Goal: Task Accomplishment & Management: Complete application form

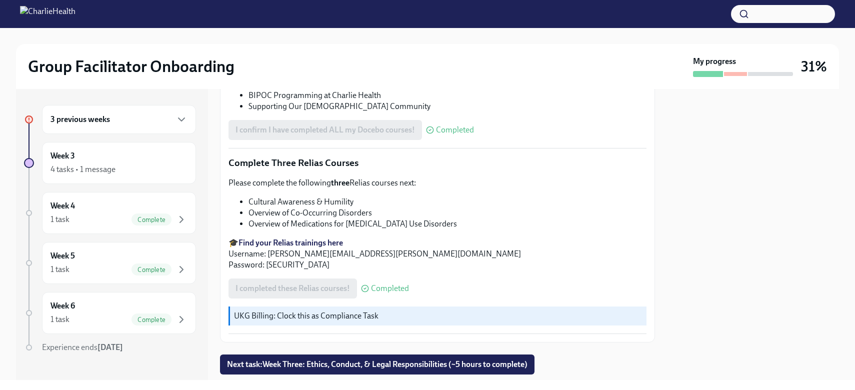
scroll to position [764, 0]
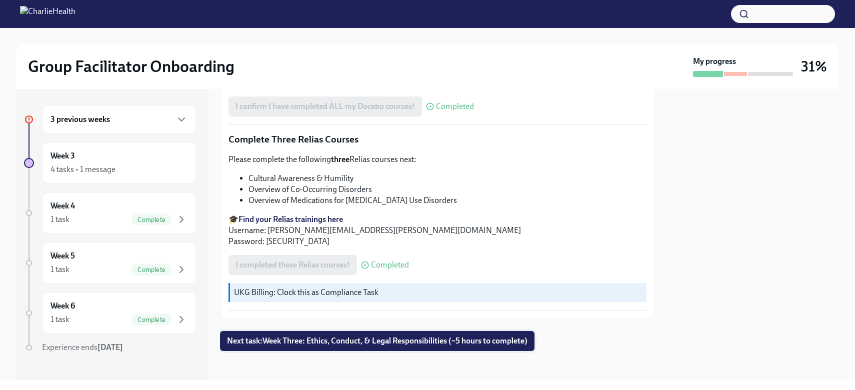
click at [425, 340] on span "Next task : Week Three: Ethics, Conduct, & Legal Responsibilities (~5 hours to …" at bounding box center [377, 341] width 301 height 10
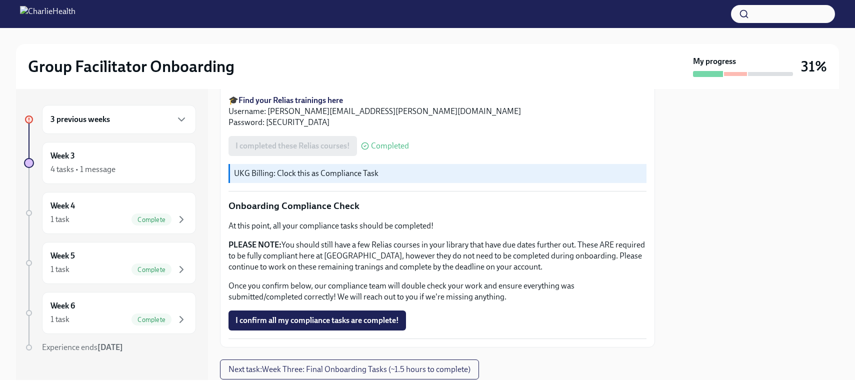
scroll to position [582, 0]
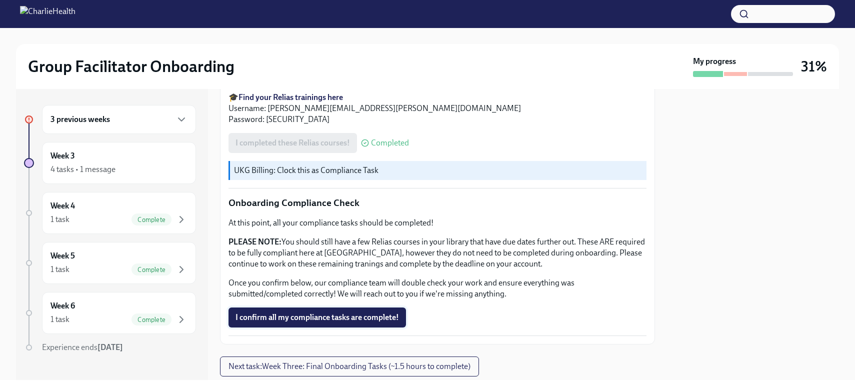
click at [319, 313] on span "I confirm all my compliance tasks are complete!" at bounding box center [318, 318] width 164 height 10
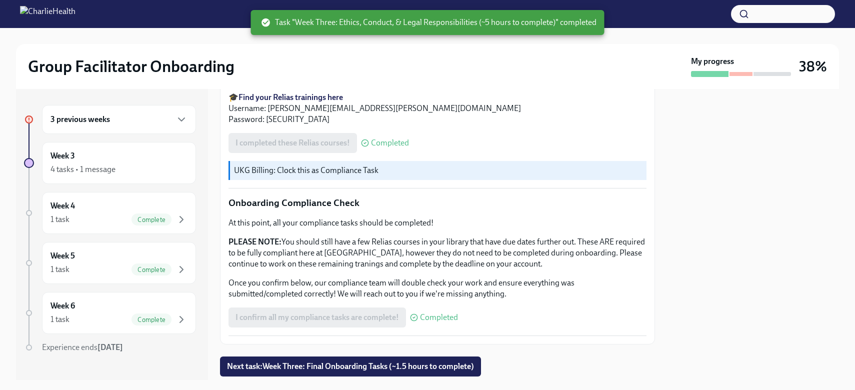
scroll to position [605, 0]
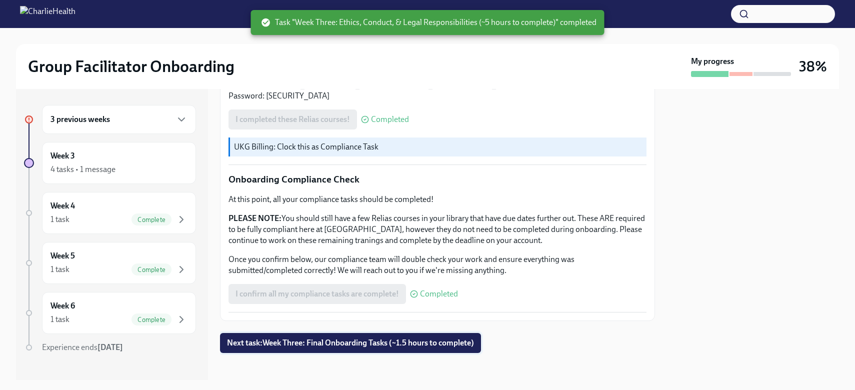
click at [357, 338] on span "Next task : Week Three: Final Onboarding Tasks (~1.5 hours to complete)" at bounding box center [350, 343] width 247 height 10
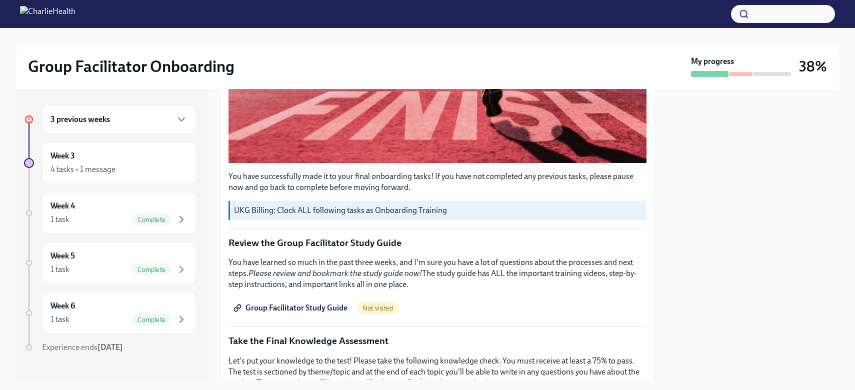
scroll to position [397, 0]
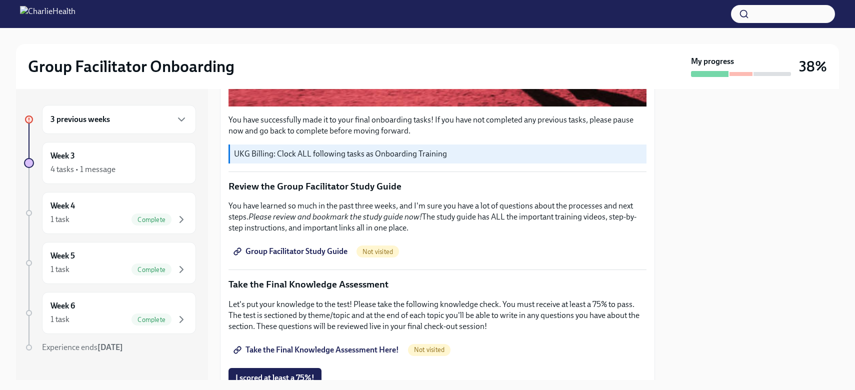
click at [305, 247] on span "Group Facilitator Study Guide" at bounding box center [292, 252] width 112 height 10
click at [314, 248] on span "Group Facilitator Study Guide" at bounding box center [292, 252] width 112 height 10
